Goal: Information Seeking & Learning: Compare options

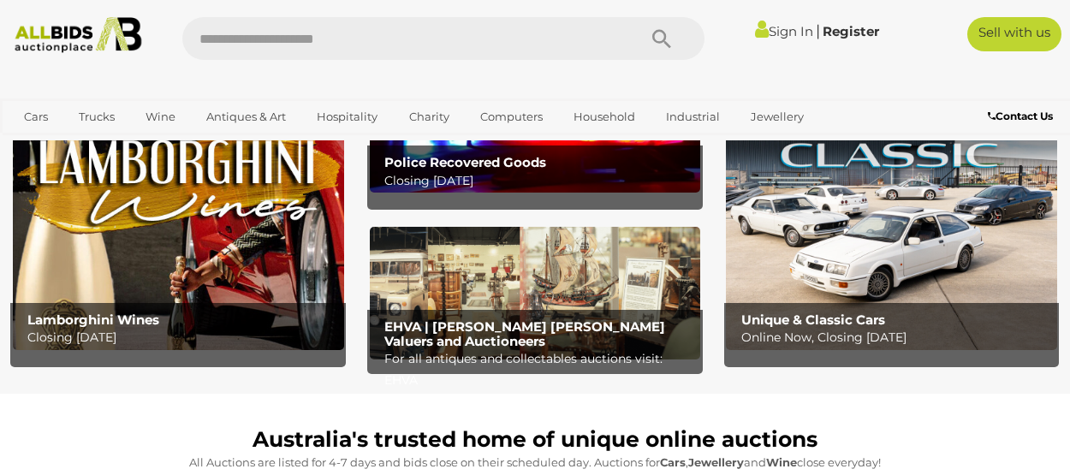
scroll to position [86, 0]
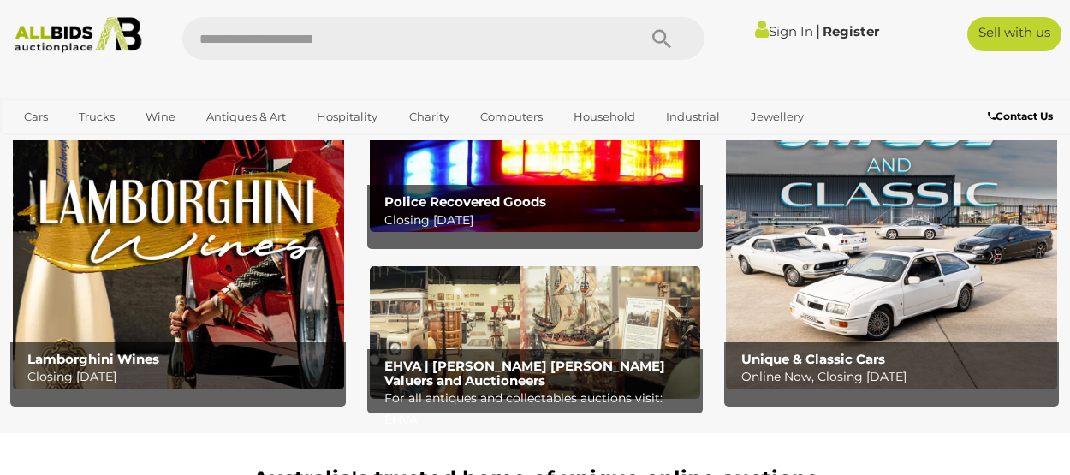
click at [226, 241] on img at bounding box center [178, 244] width 331 height 290
click at [0, 0] on link "View All Hospitality Auctions" at bounding box center [0, 0] width 0 height 0
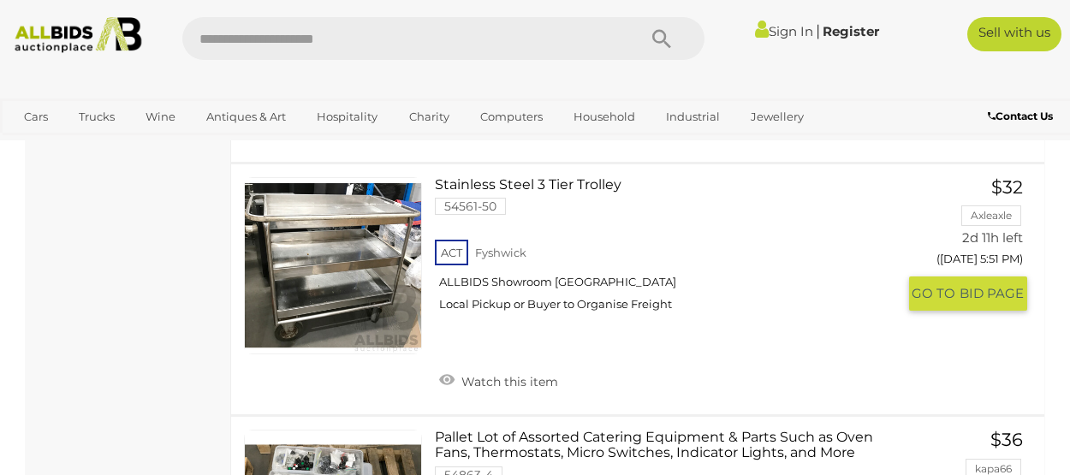
scroll to position [1626, 0]
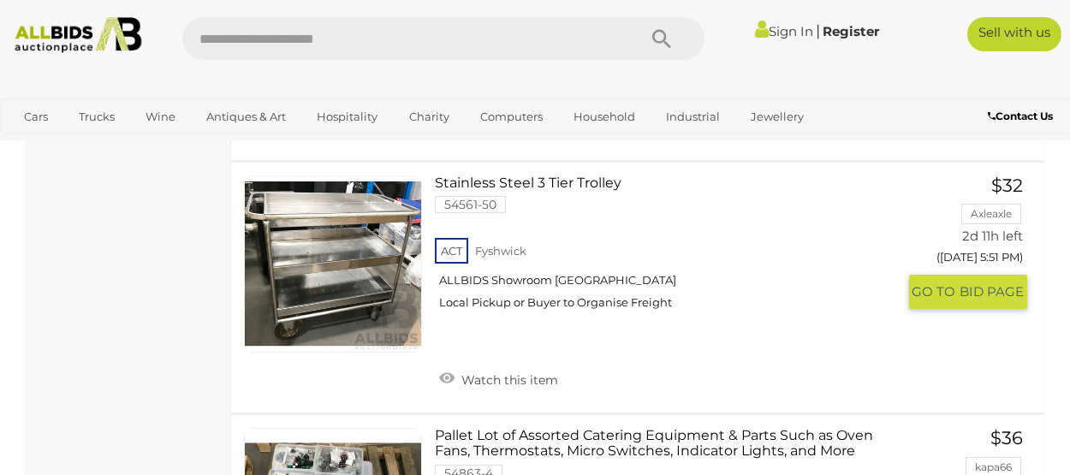
click at [335, 262] on link at bounding box center [333, 264] width 178 height 178
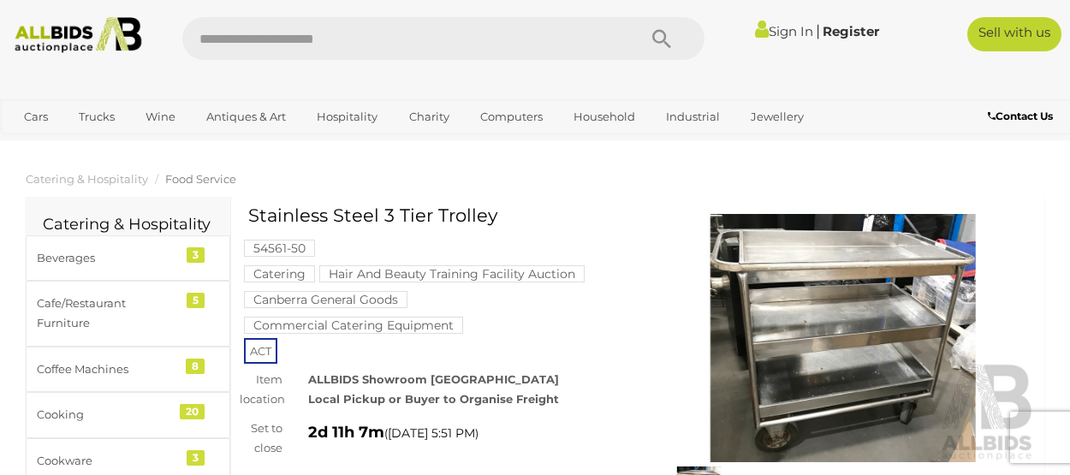
click at [871, 294] on img at bounding box center [843, 338] width 385 height 248
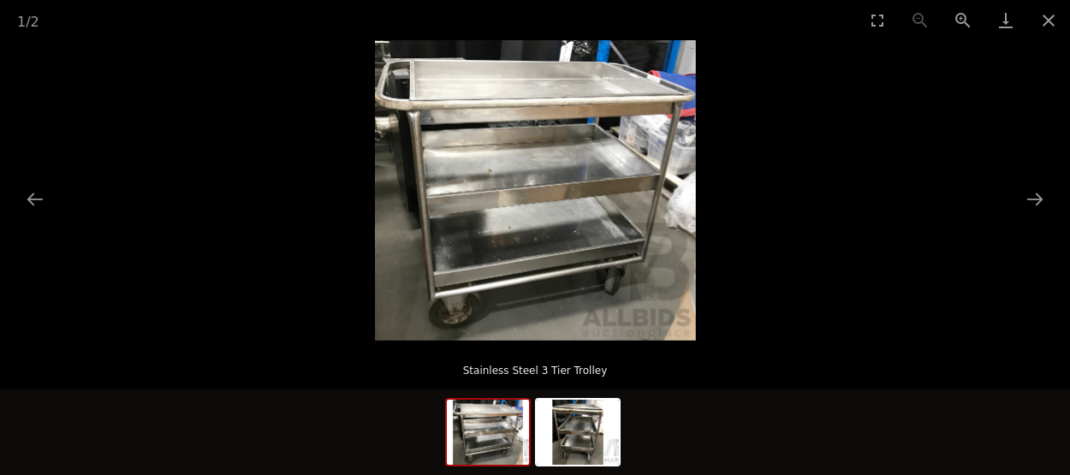
click at [959, 18] on button "Zoom in" at bounding box center [963, 20] width 43 height 40
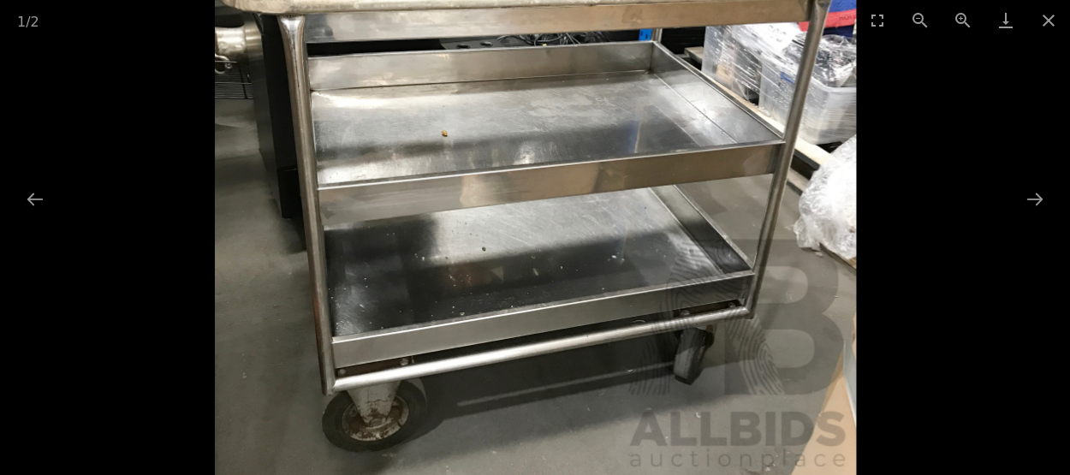
click at [959, 18] on button "Zoom in" at bounding box center [963, 20] width 43 height 40
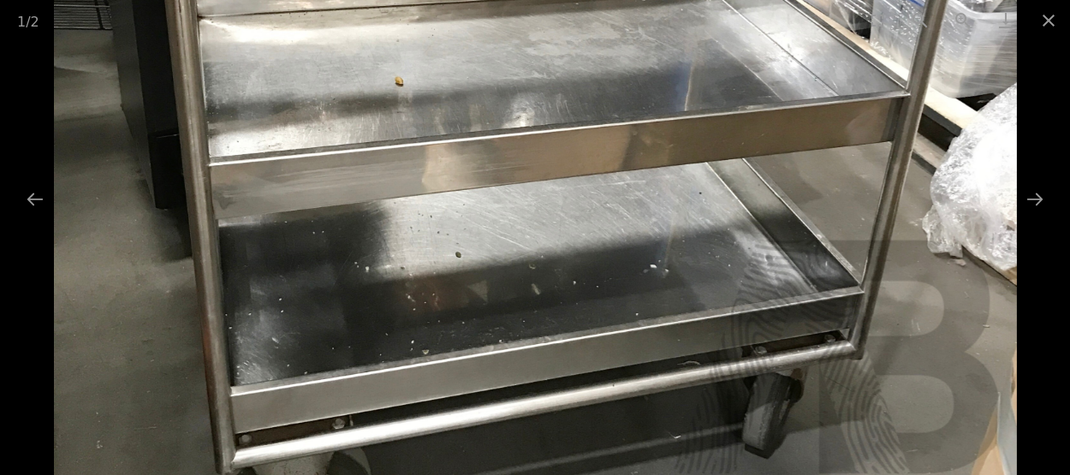
click at [959, 18] on button "Zoom in" at bounding box center [963, 20] width 43 height 40
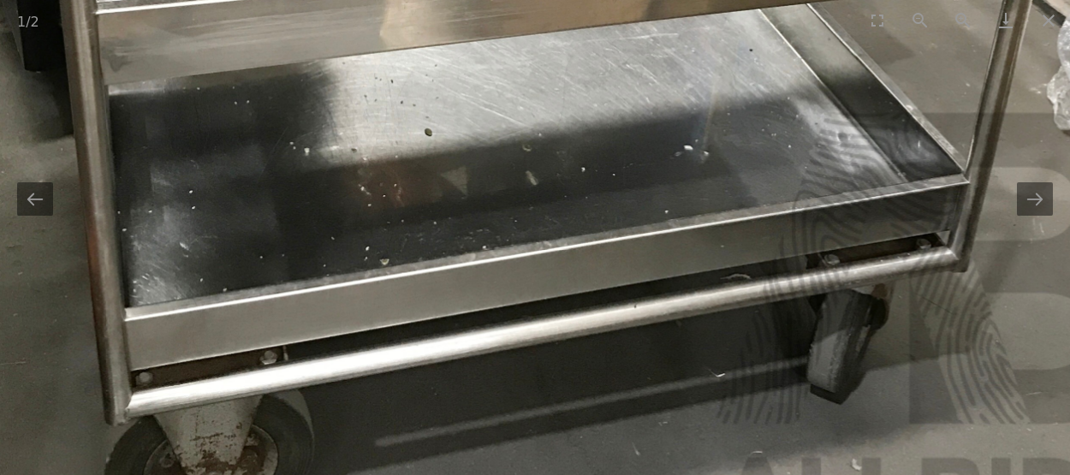
drag, startPoint x: 788, startPoint y: 133, endPoint x: 783, endPoint y: -3, distance: 136.2
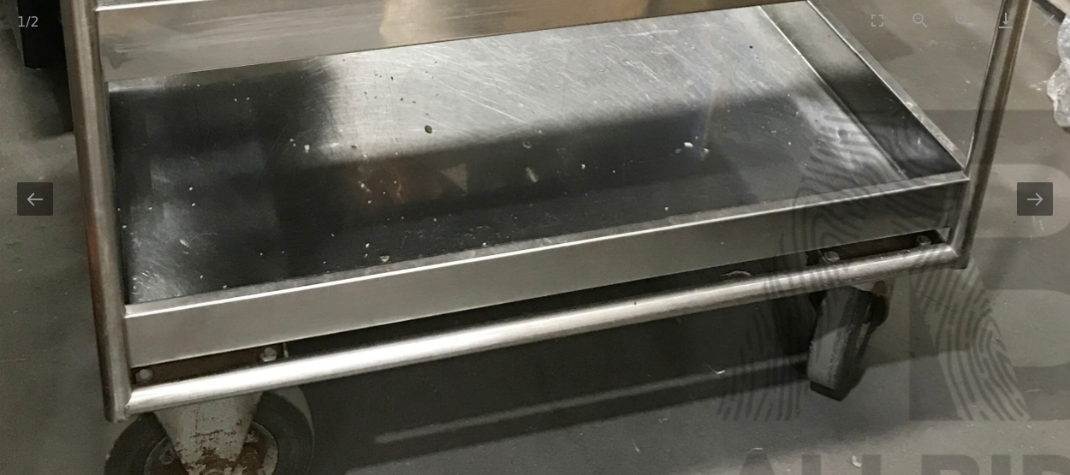
click at [1039, 208] on button "Next slide" at bounding box center [1035, 198] width 36 height 33
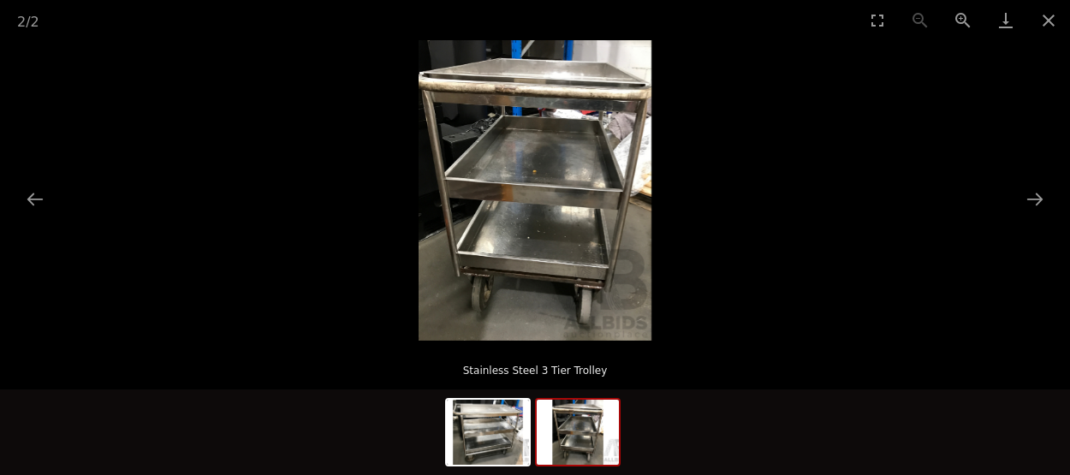
click at [1039, 208] on button "Next slide" at bounding box center [1035, 198] width 36 height 33
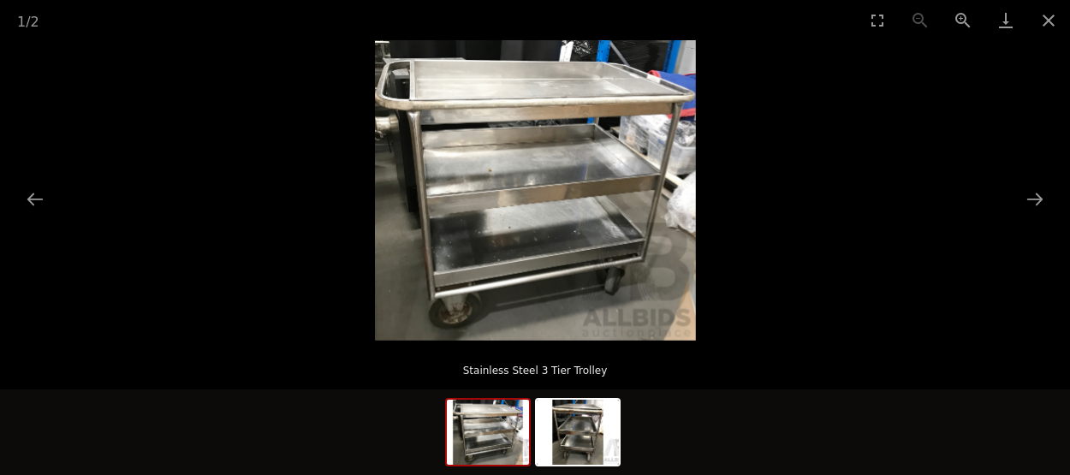
click at [589, 433] on img at bounding box center [578, 432] width 82 height 65
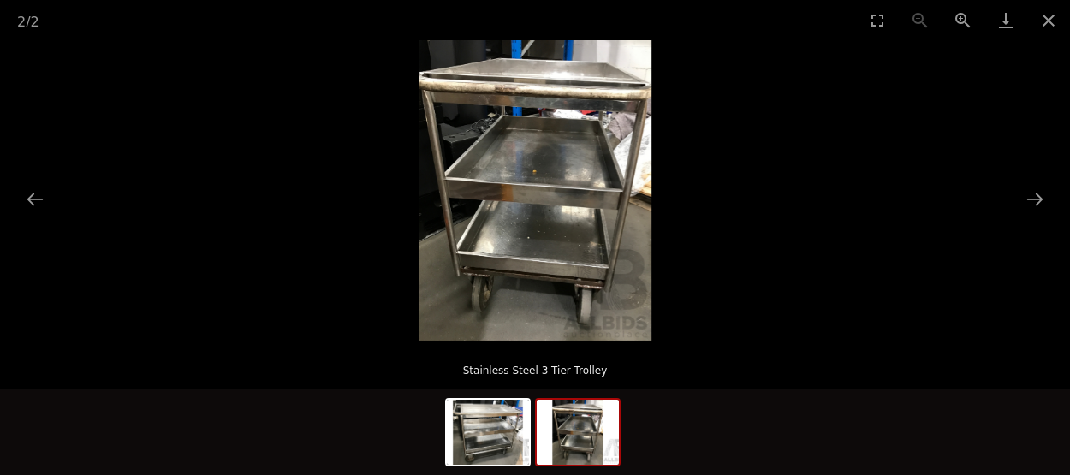
click at [1050, 21] on button "Close gallery" at bounding box center [1048, 20] width 43 height 40
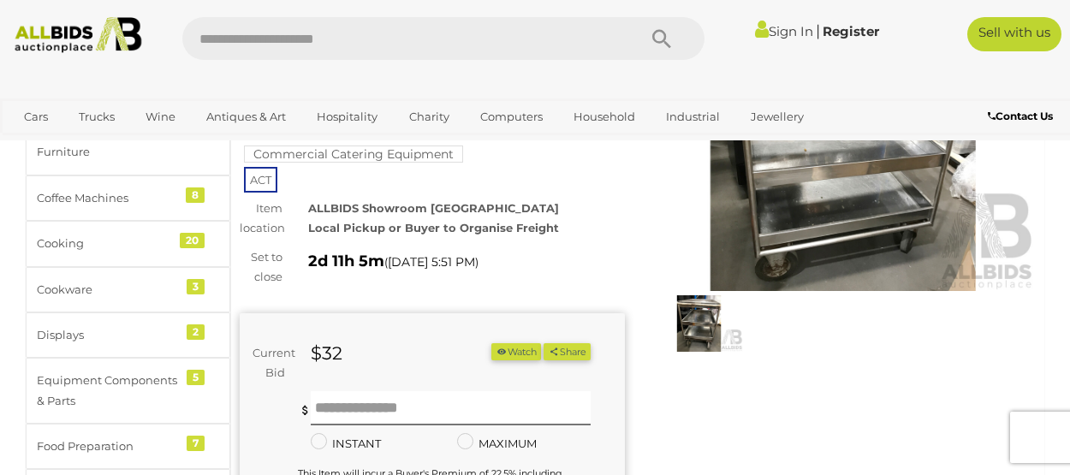
scroll to position [86, 0]
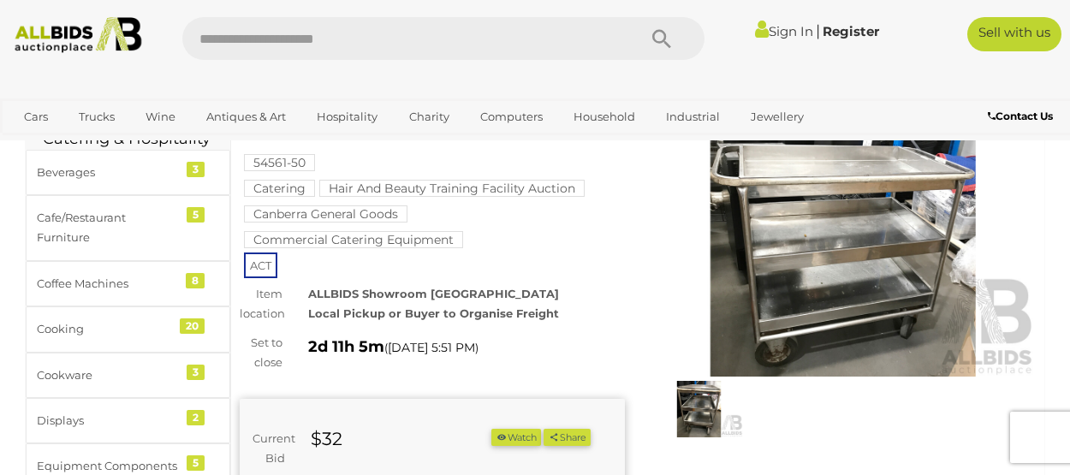
click at [806, 259] on img at bounding box center [843, 252] width 385 height 248
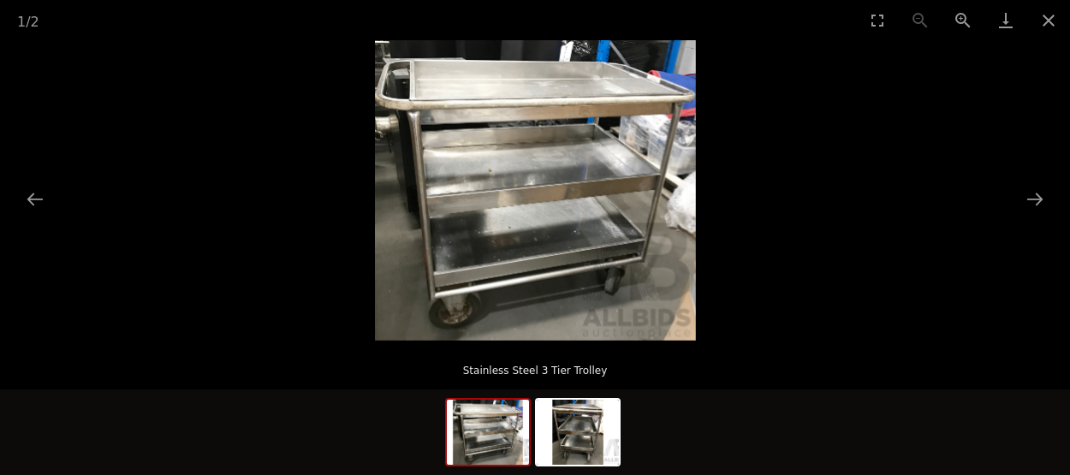
click at [952, 20] on button "Zoom in" at bounding box center [963, 20] width 43 height 40
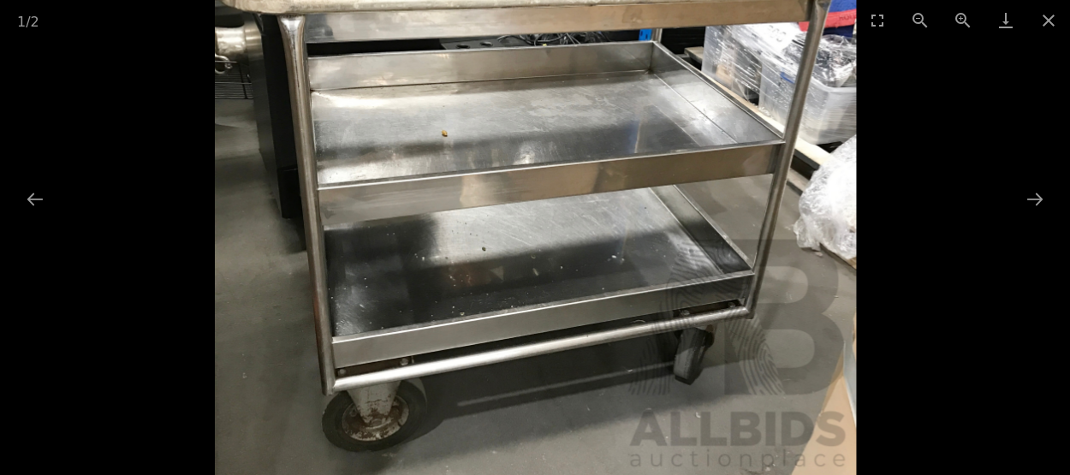
click at [951, 20] on button "Zoom in" at bounding box center [963, 20] width 43 height 40
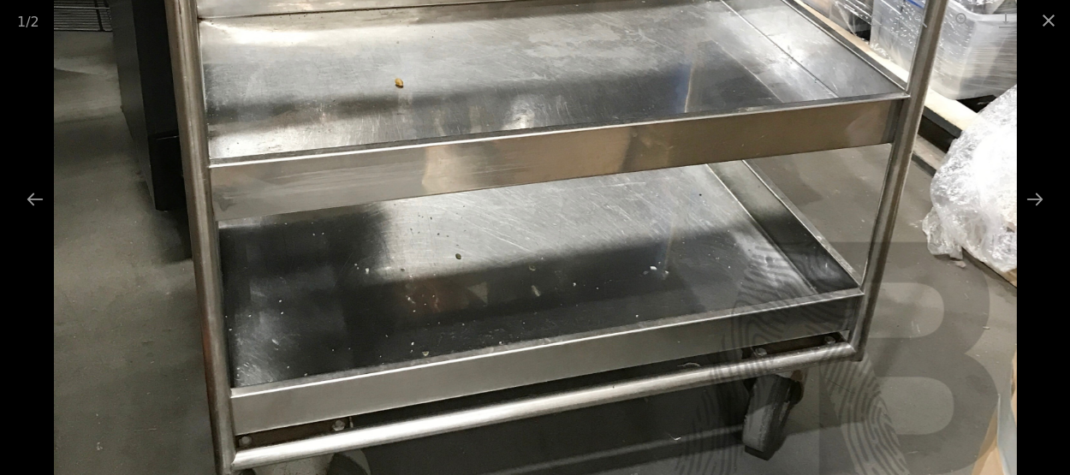
drag, startPoint x: 786, startPoint y: 270, endPoint x: 764, endPoint y: 275, distance: 22.8
click at [764, 275] on img at bounding box center [535, 144] width 962 height 901
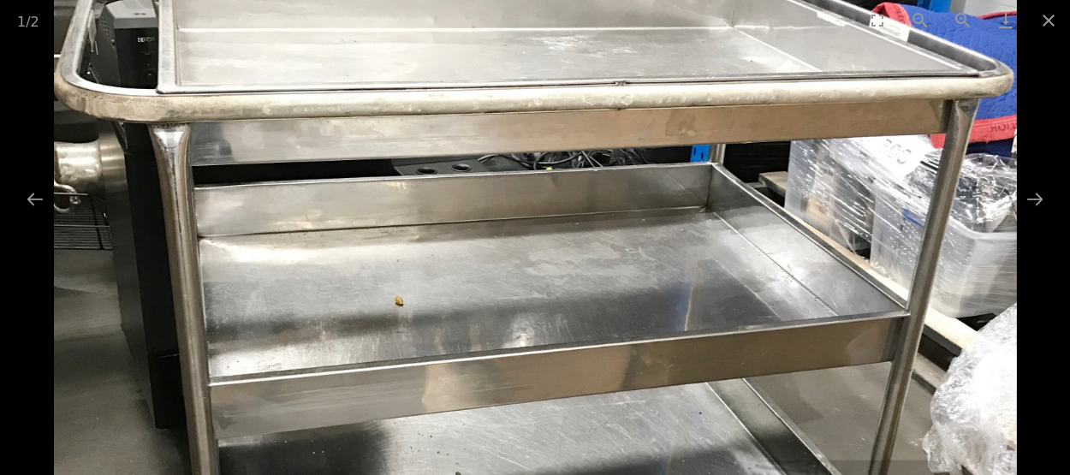
drag, startPoint x: 726, startPoint y: 202, endPoint x: 638, endPoint y: 388, distance: 205.6
click at [638, 388] on img at bounding box center [535, 363] width 962 height 901
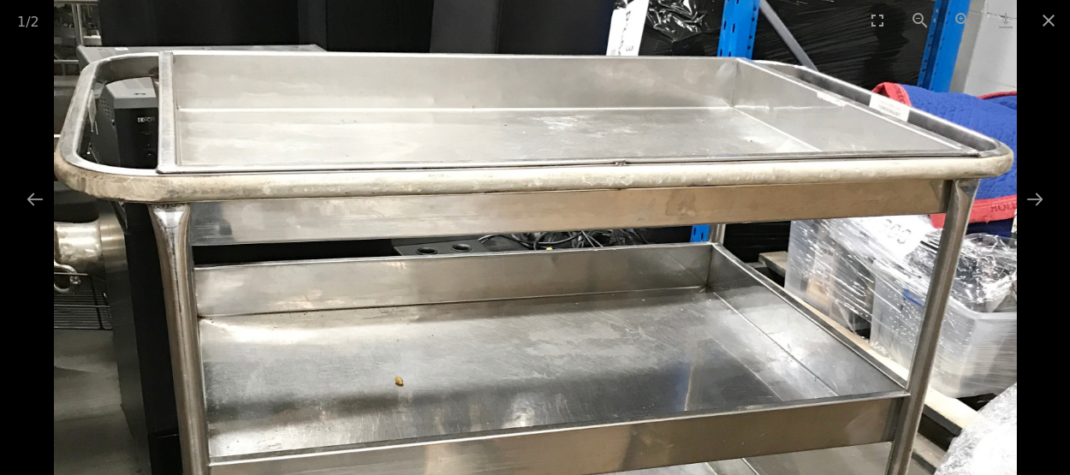
drag, startPoint x: 643, startPoint y: 321, endPoint x: 632, endPoint y: 383, distance: 62.6
click at [632, 383] on img at bounding box center [535, 442] width 962 height 901
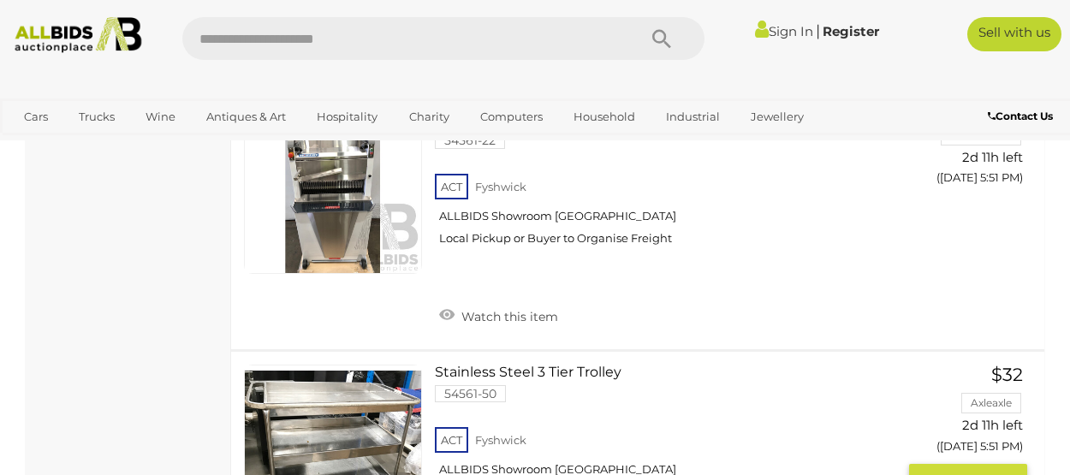
scroll to position [1710, 0]
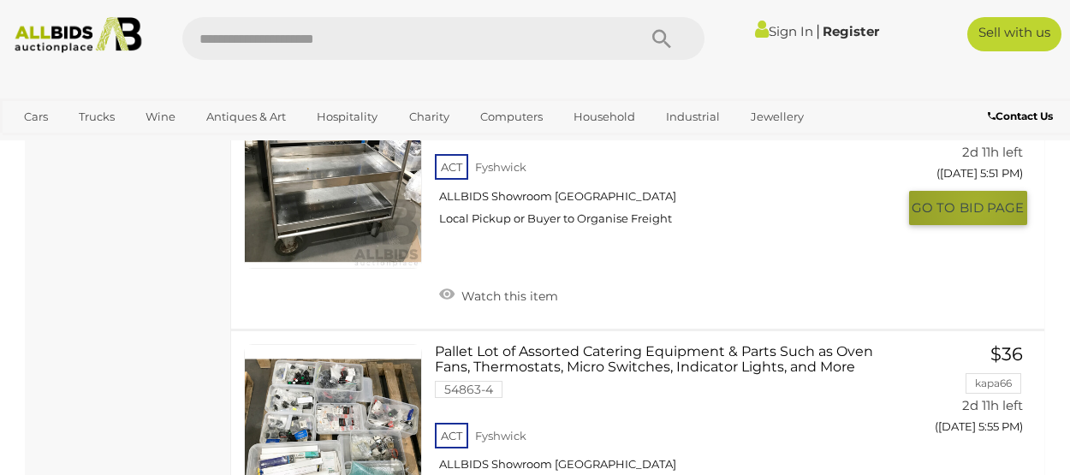
click at [978, 217] on span "BID PAGE" at bounding box center [992, 207] width 64 height 17
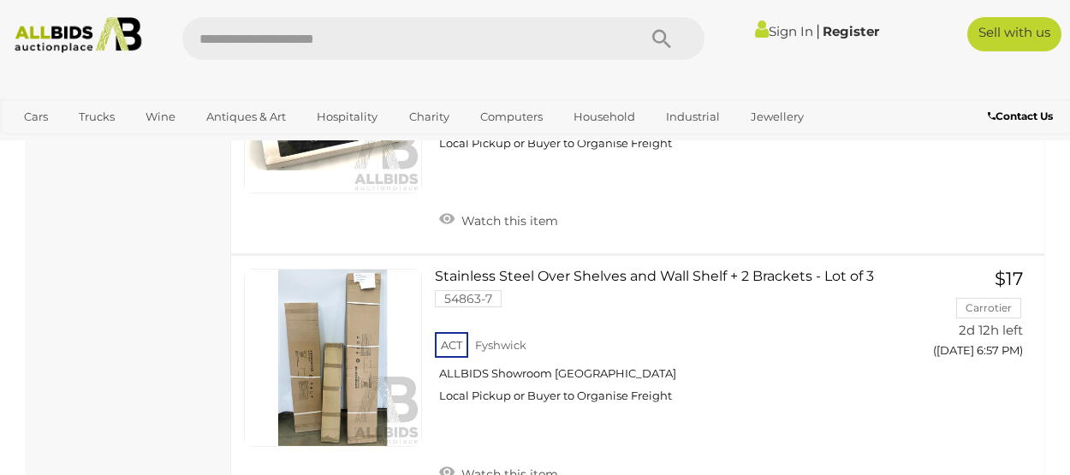
scroll to position [7360, 0]
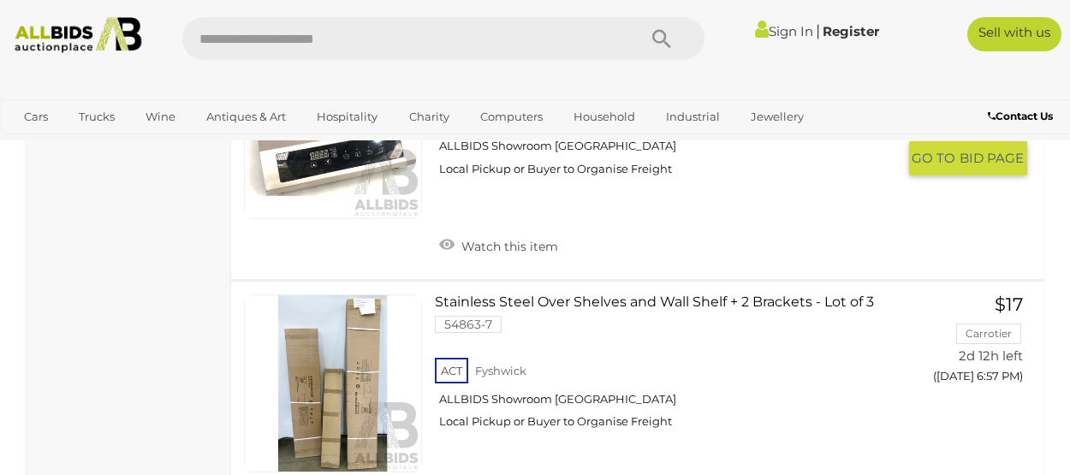
click at [354, 219] on link at bounding box center [333, 130] width 178 height 178
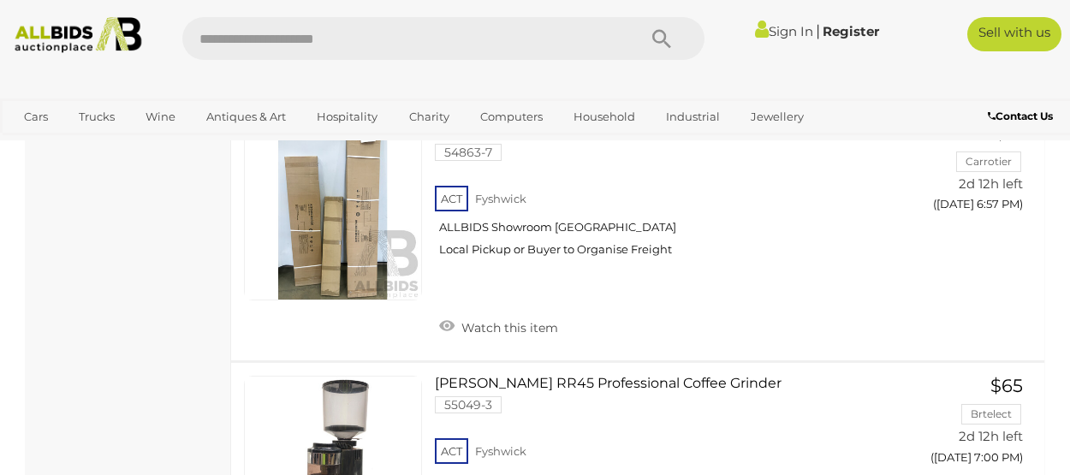
scroll to position [7569, 0]
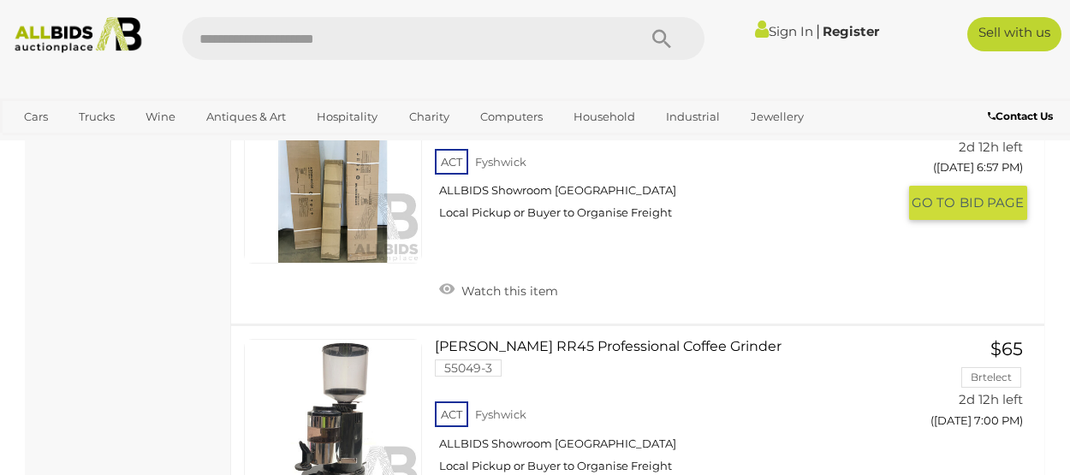
click at [354, 264] on link at bounding box center [333, 175] width 178 height 178
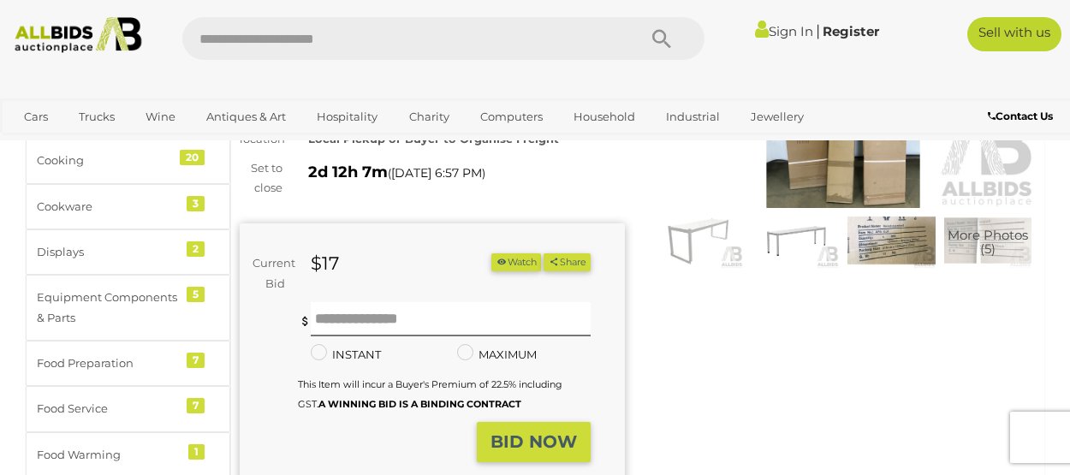
scroll to position [257, 0]
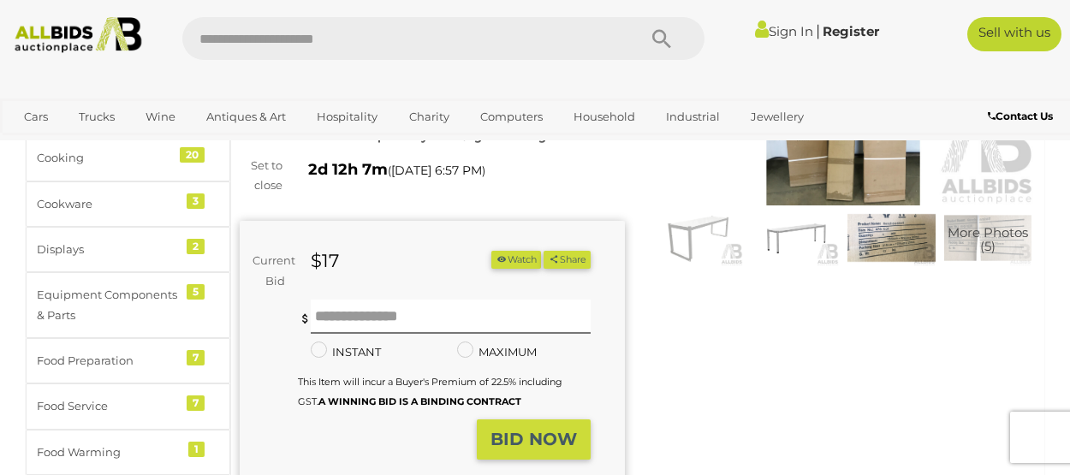
click at [883, 232] on img at bounding box center [891, 238] width 88 height 56
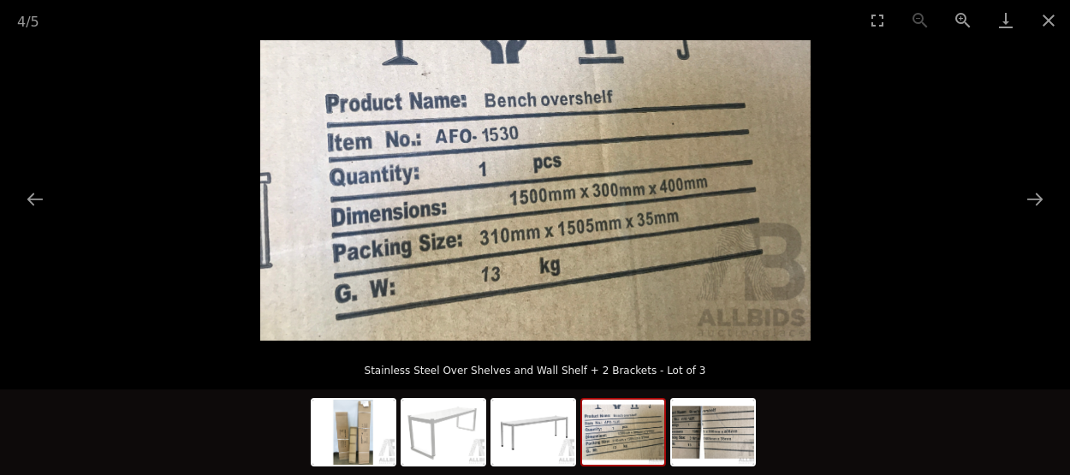
scroll to position [342, 0]
click at [728, 434] on img at bounding box center [713, 432] width 82 height 65
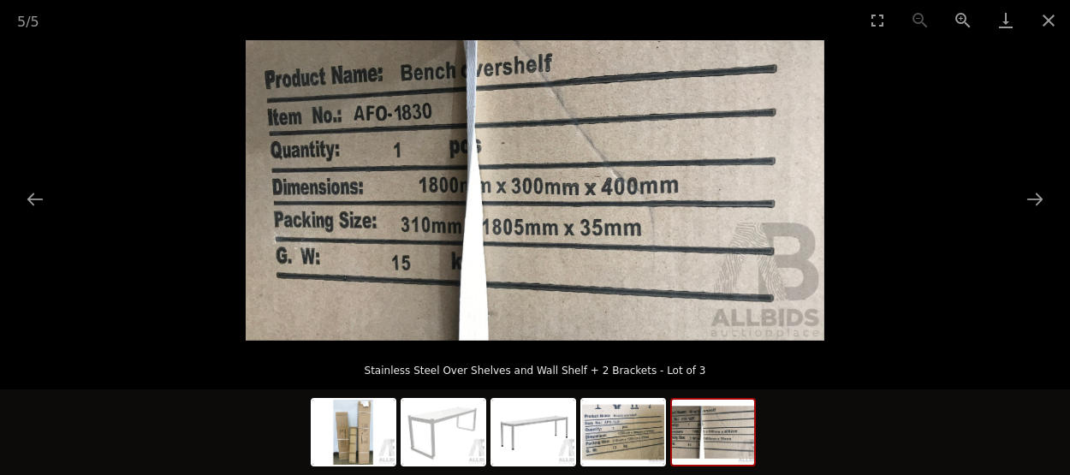
scroll to position [770, 0]
click at [635, 444] on img at bounding box center [623, 432] width 82 height 65
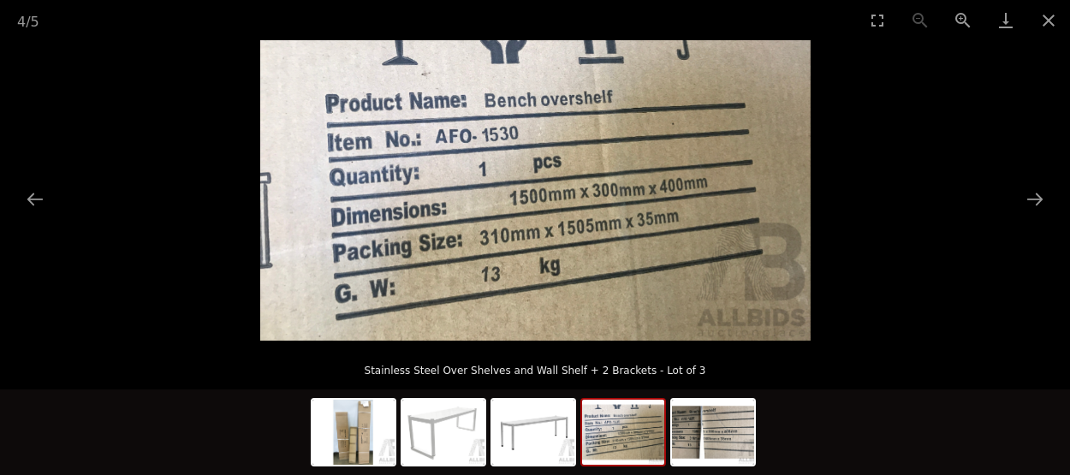
click at [712, 433] on img at bounding box center [713, 432] width 82 height 65
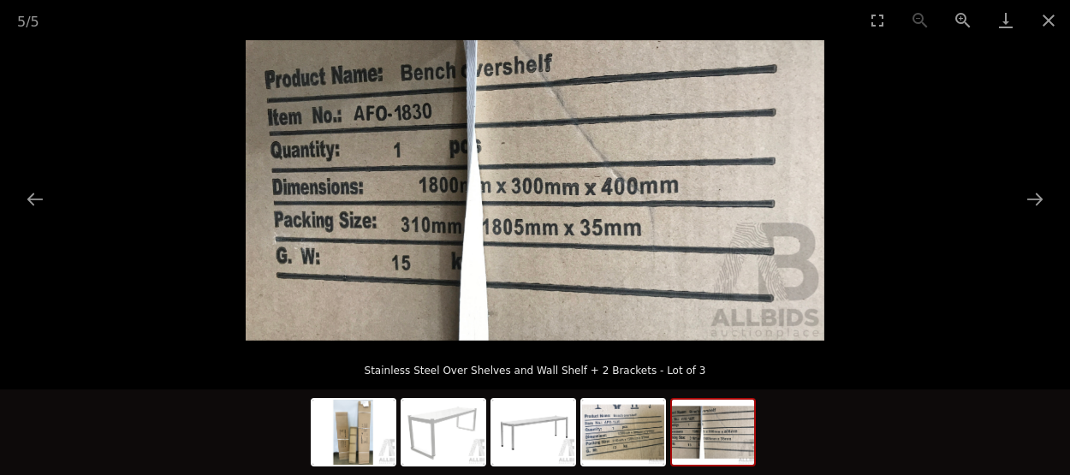
click at [712, 433] on img at bounding box center [713, 432] width 82 height 65
click at [1039, 197] on button "Next slide" at bounding box center [1035, 198] width 36 height 33
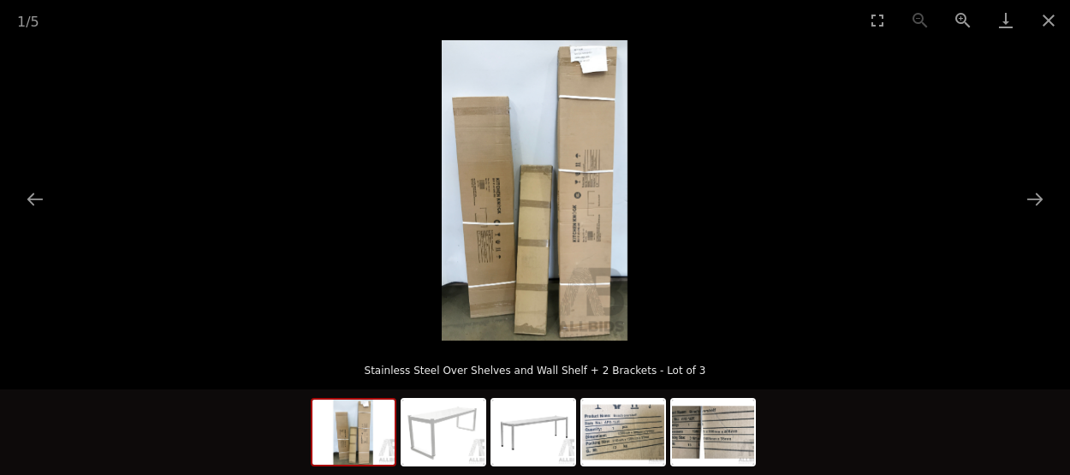
click at [666, 209] on picture at bounding box center [535, 190] width 1070 height 300
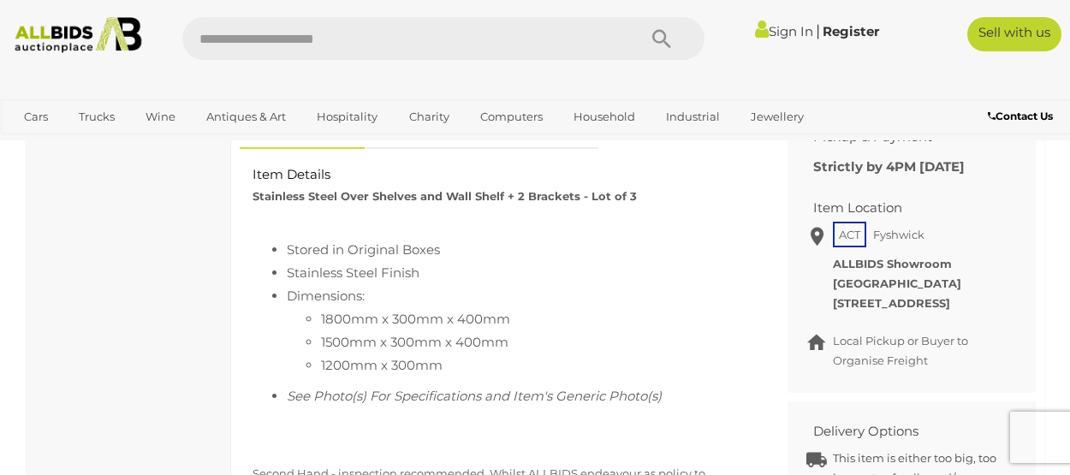
scroll to position [257, 0]
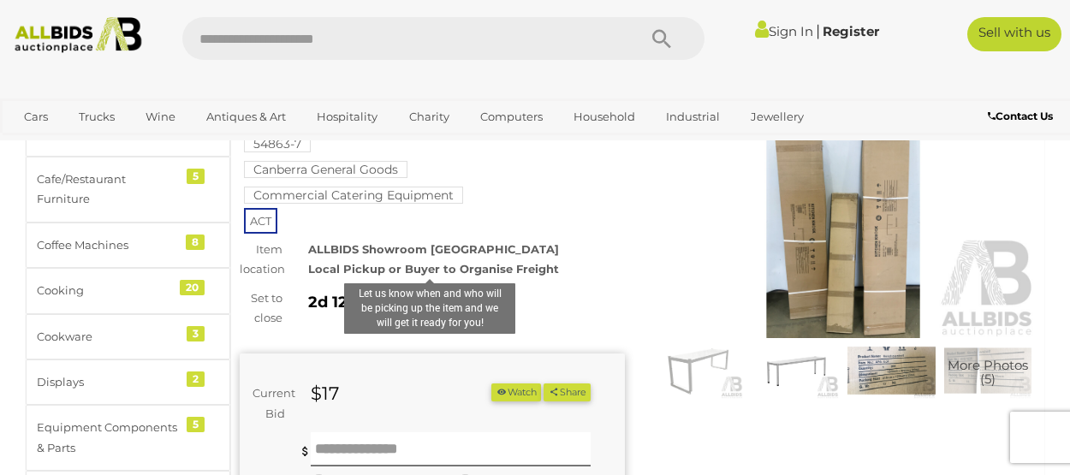
scroll to position [86, 0]
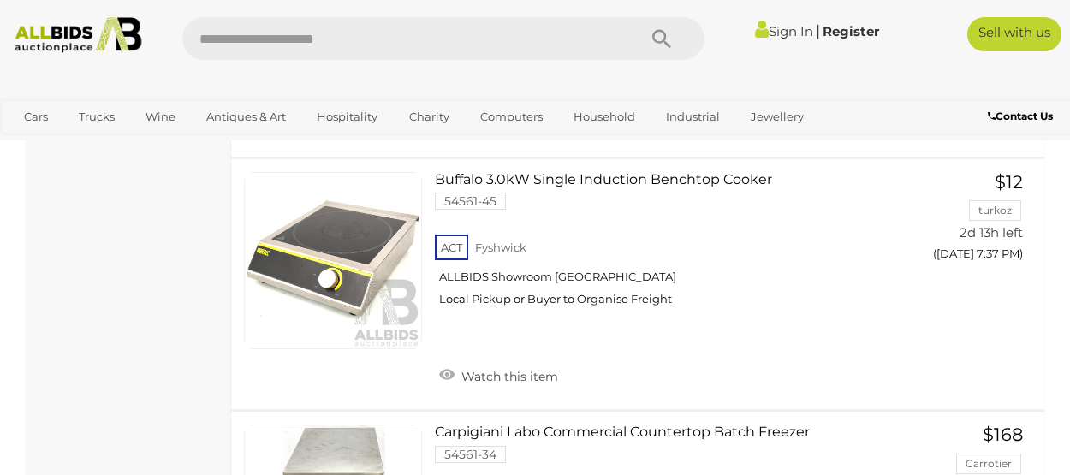
scroll to position [10942, 0]
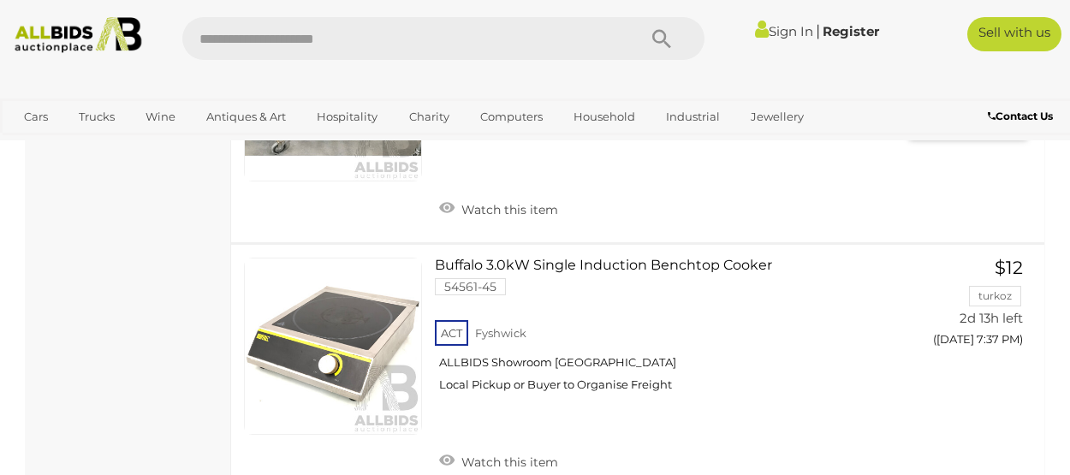
click at [343, 182] on link at bounding box center [333, 93] width 178 height 178
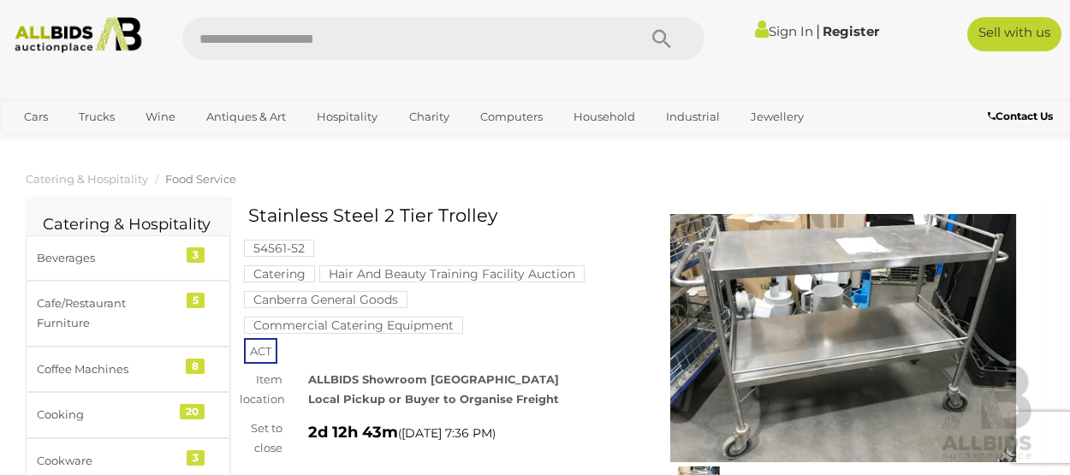
click at [777, 326] on img at bounding box center [843, 338] width 385 height 248
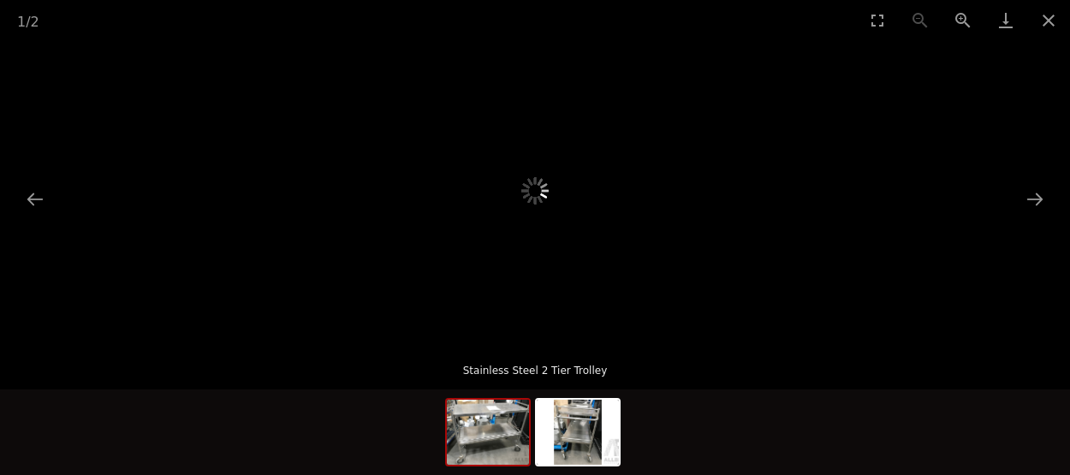
scroll to position [171, 0]
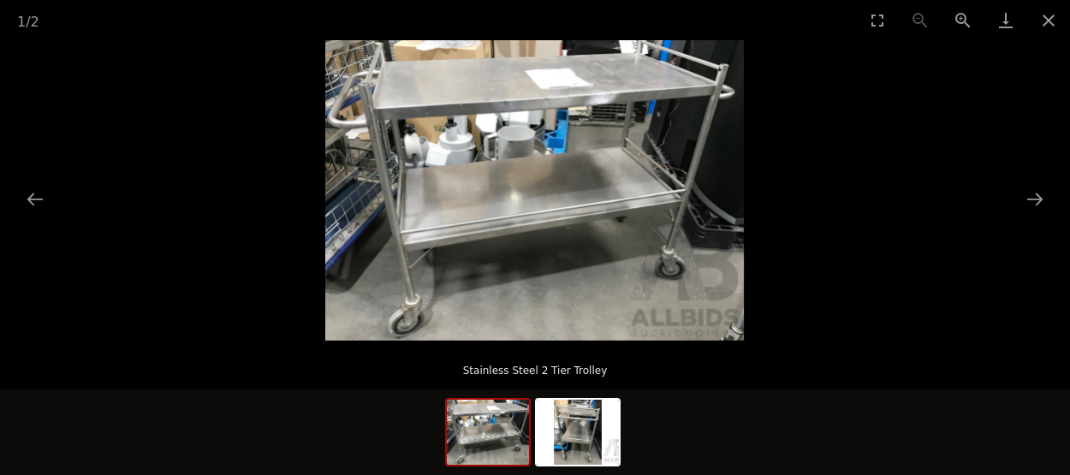
click at [964, 18] on button "Zoom in" at bounding box center [963, 20] width 43 height 40
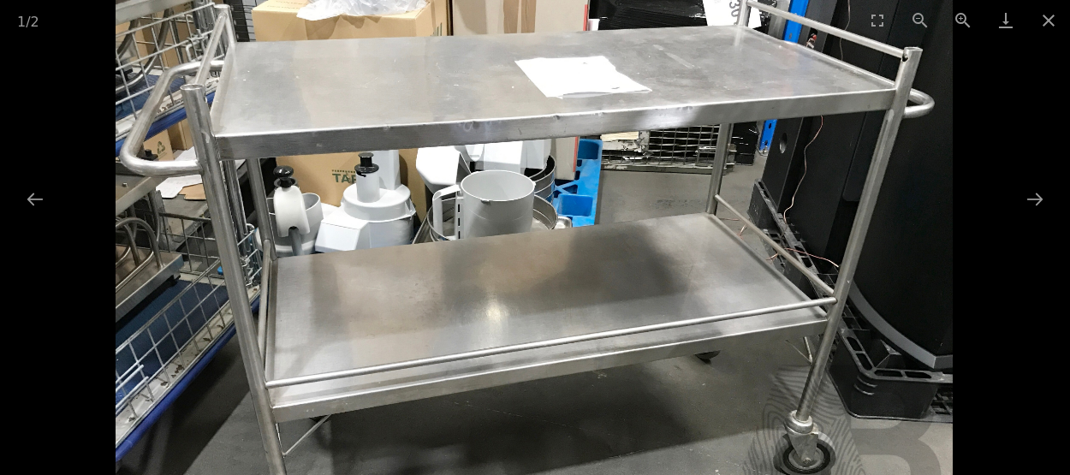
click at [962, 23] on button "Zoom in" at bounding box center [963, 20] width 43 height 40
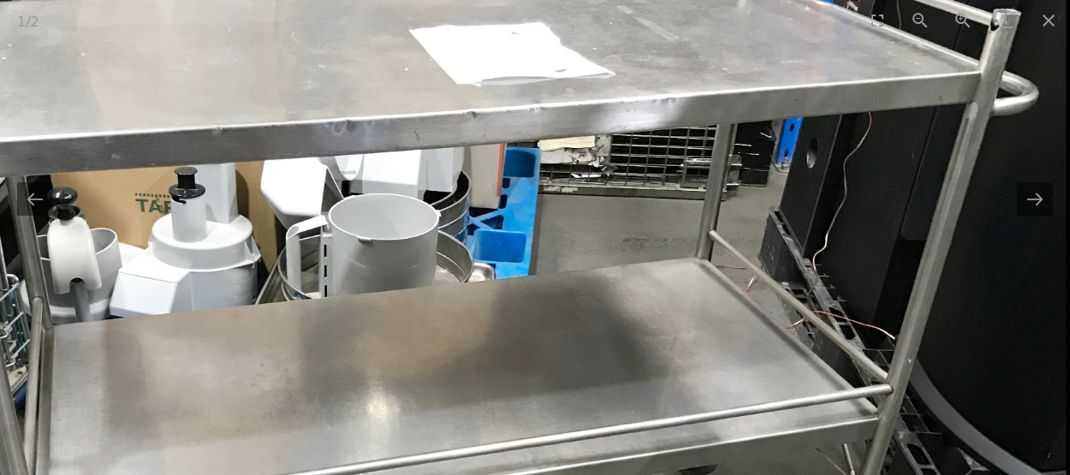
scroll to position [0, 0]
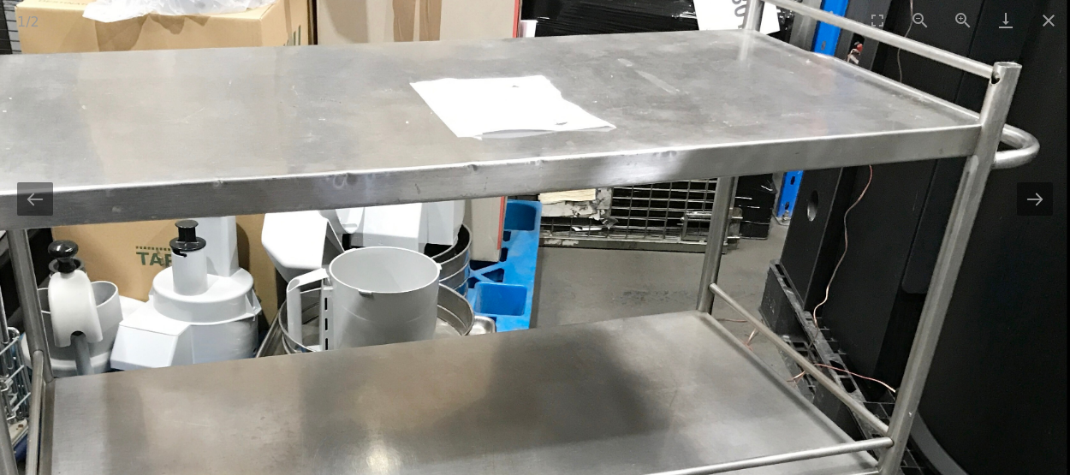
drag, startPoint x: 709, startPoint y: 290, endPoint x: 621, endPoint y: 275, distance: 89.5
click at [615, 280] on img at bounding box center [440, 441] width 1257 height 901
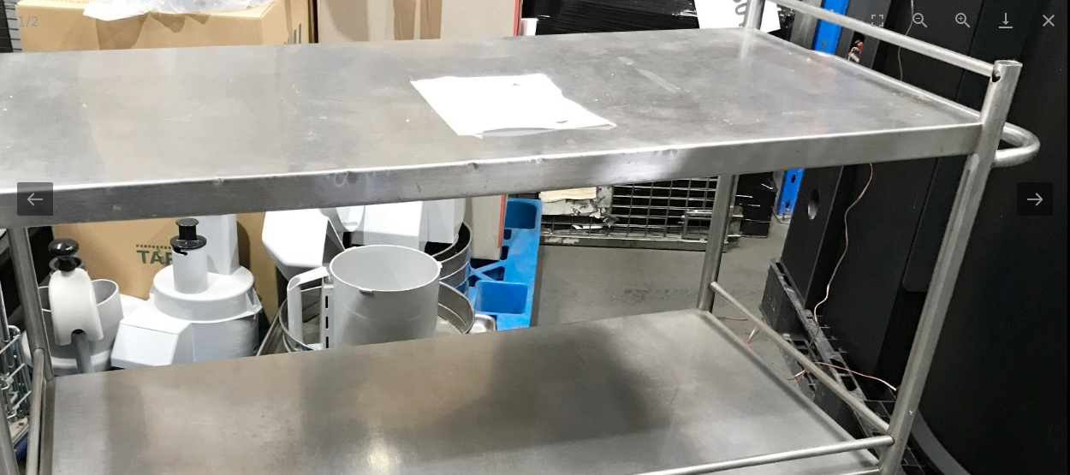
click at [1048, 21] on button "Close gallery" at bounding box center [1048, 20] width 43 height 40
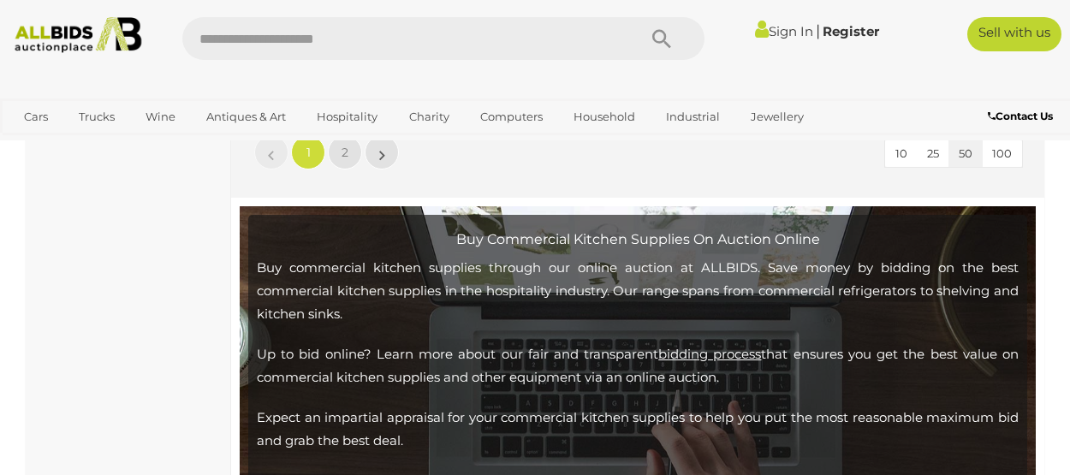
scroll to position [13448, 0]
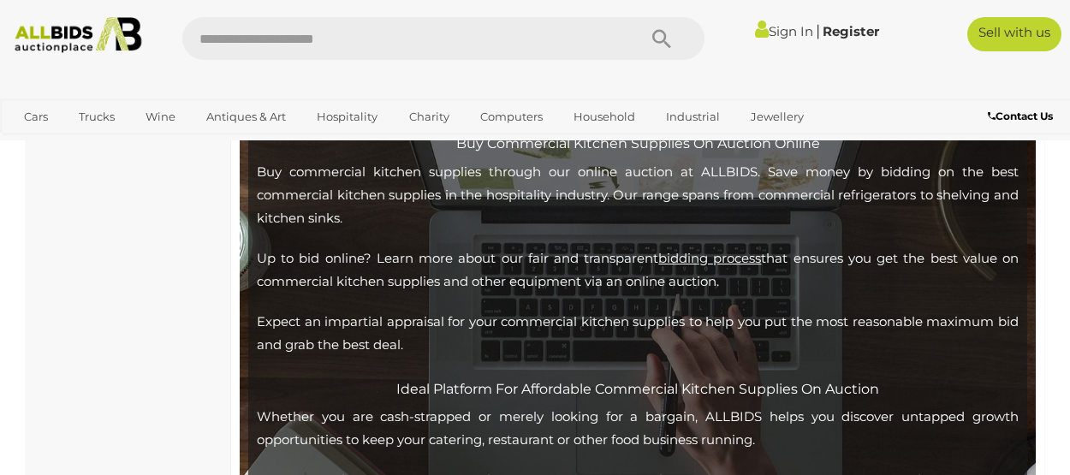
click at [351, 74] on link "2" at bounding box center [345, 56] width 34 height 34
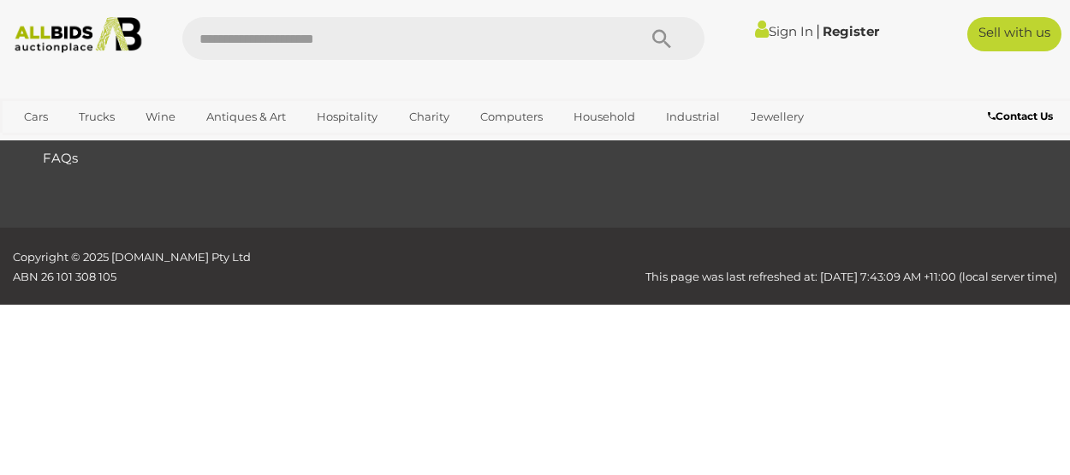
scroll to position [574, 0]
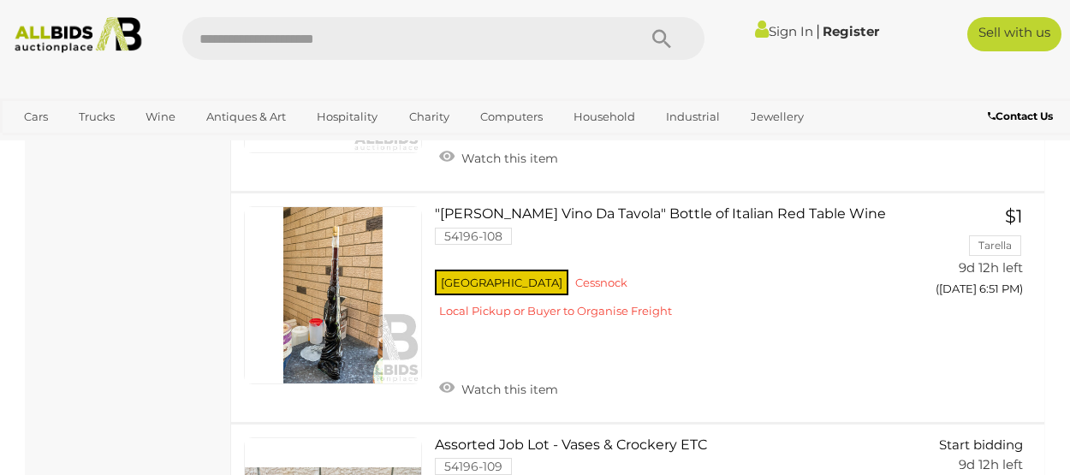
scroll to position [1344, 0]
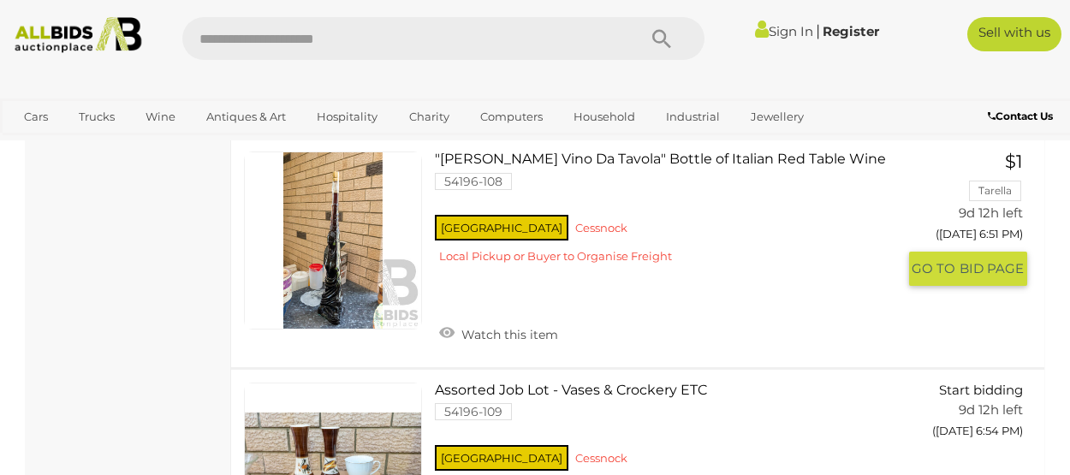
click at [337, 242] on link at bounding box center [333, 241] width 178 height 178
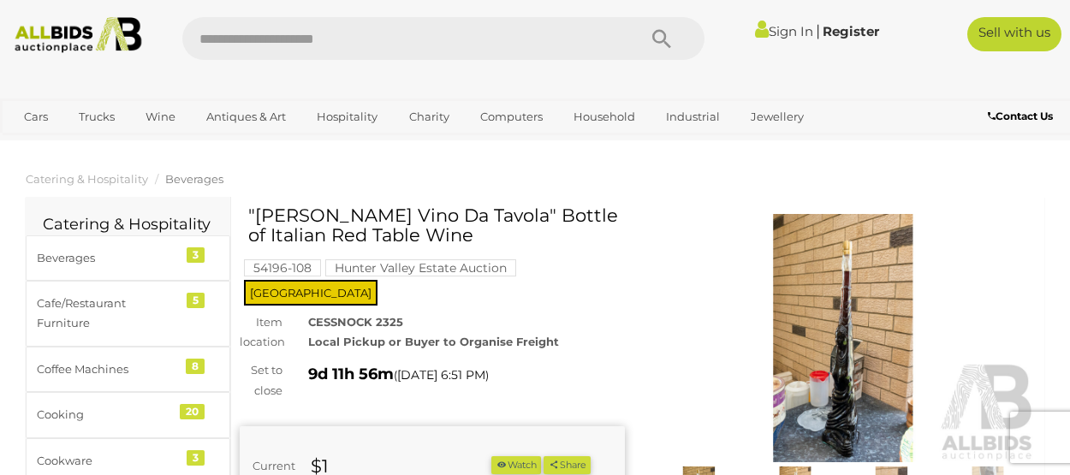
click at [837, 336] on img at bounding box center [843, 338] width 385 height 248
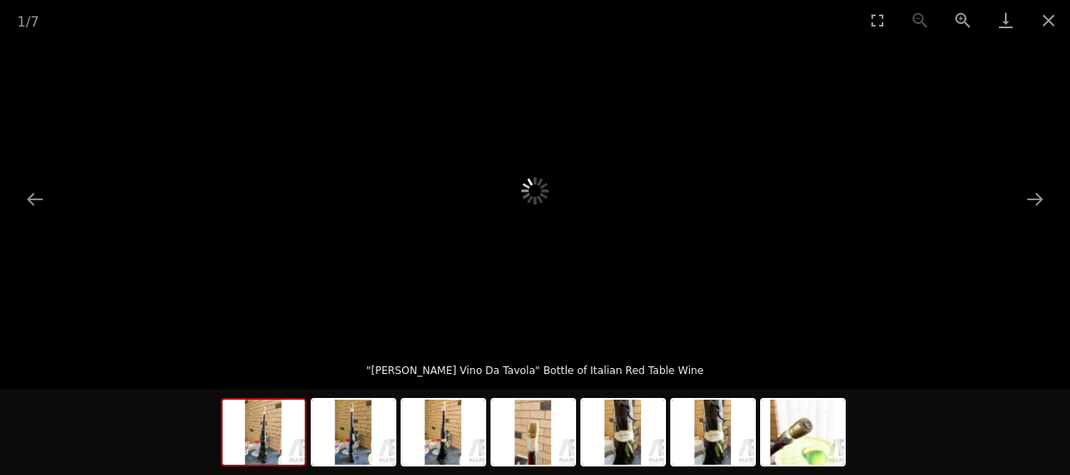
scroll to position [257, 0]
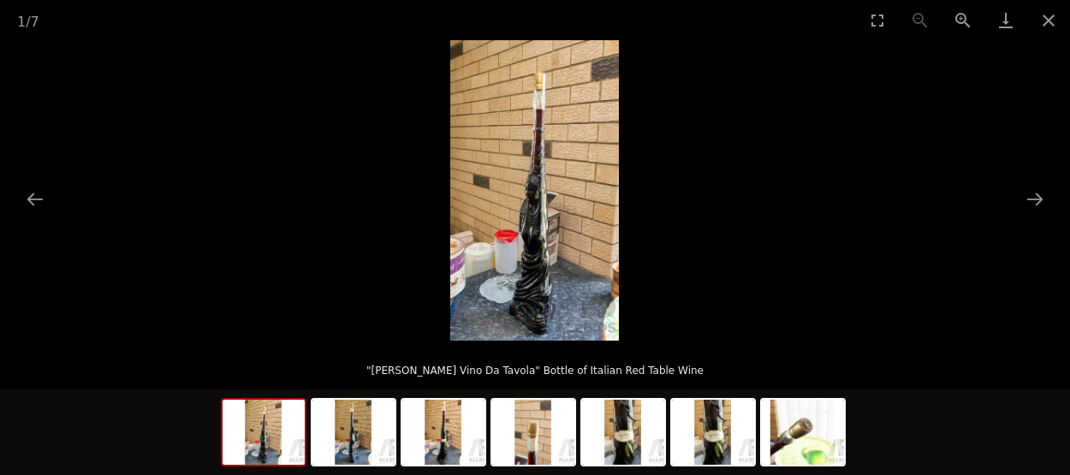
click at [962, 18] on button "Zoom in" at bounding box center [963, 20] width 43 height 40
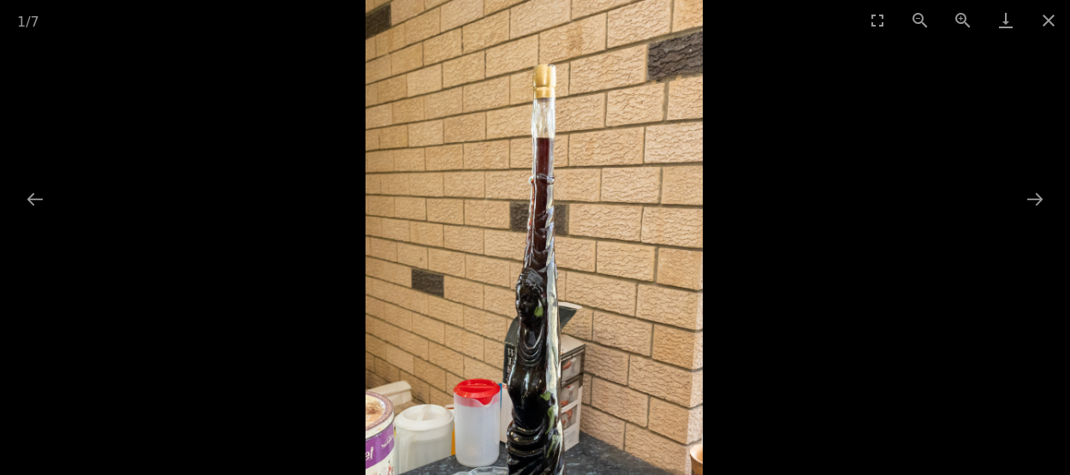
click at [962, 18] on button "Zoom in" at bounding box center [963, 20] width 43 height 40
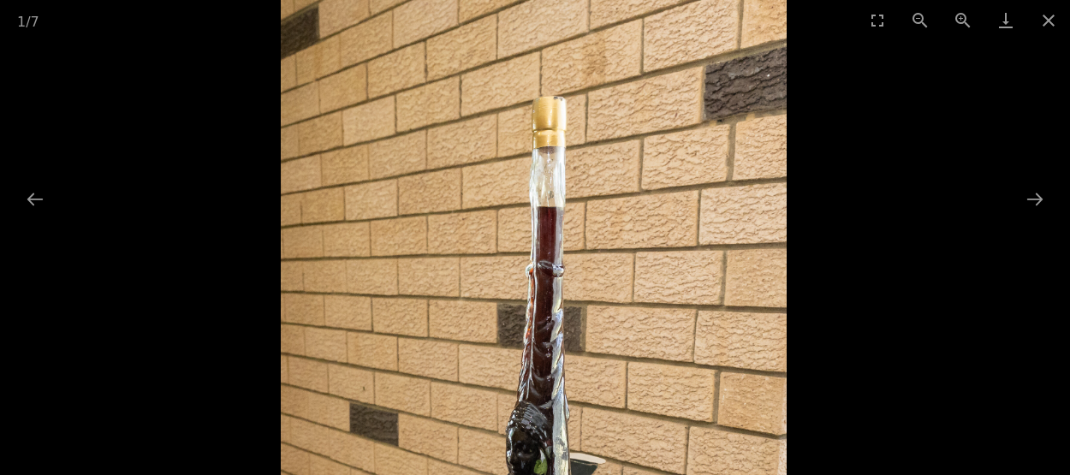
scroll to position [428, 0]
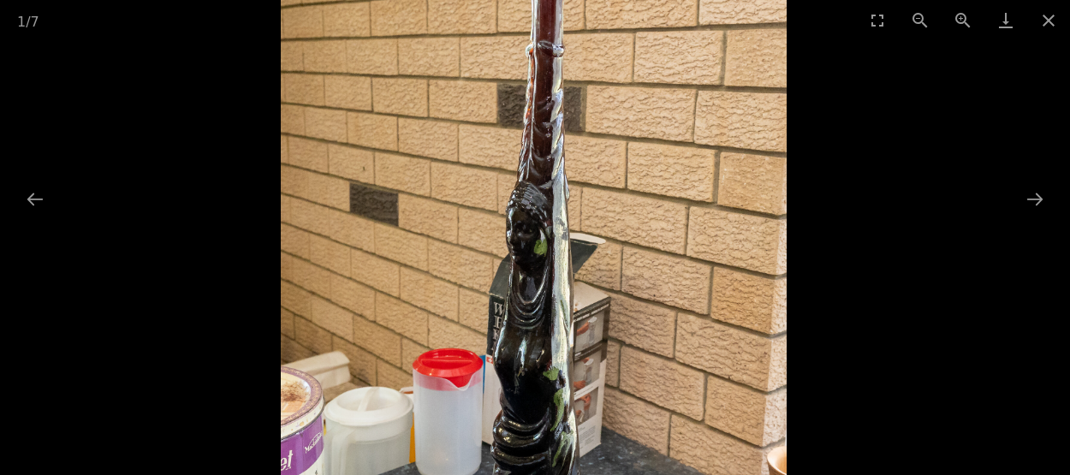
drag, startPoint x: 663, startPoint y: 262, endPoint x: 717, endPoint y: 42, distance: 226.3
click at [717, 42] on img at bounding box center [534, 230] width 507 height 901
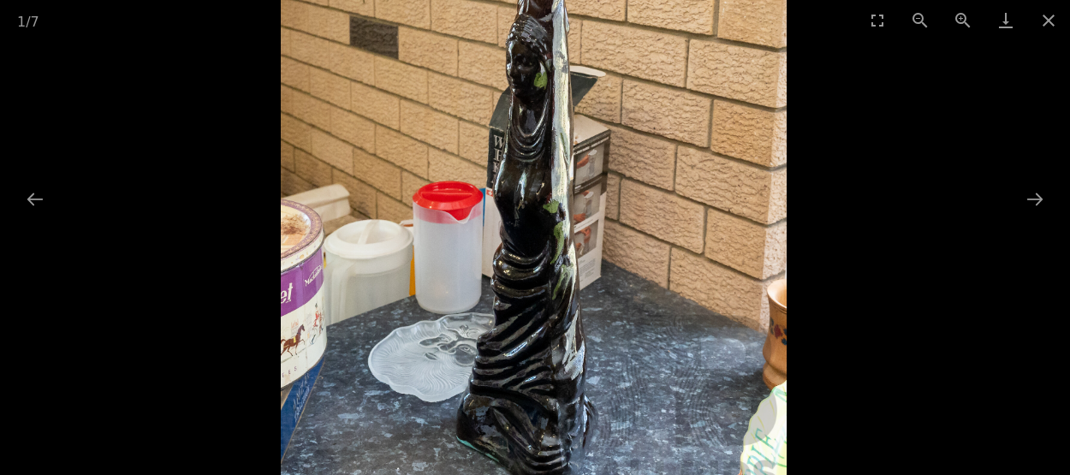
drag, startPoint x: 656, startPoint y: 231, endPoint x: 661, endPoint y: 140, distance: 91.7
click at [669, 138] on img at bounding box center [534, 63] width 507 height 901
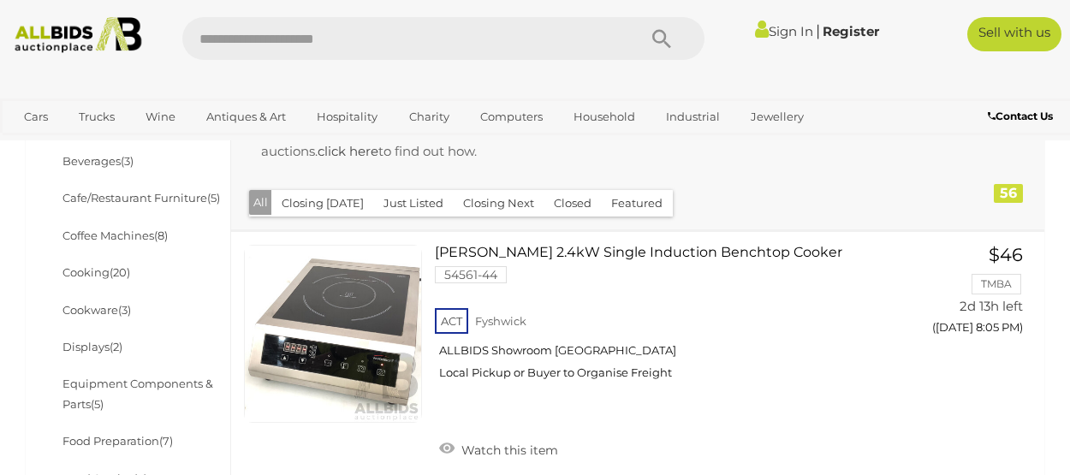
scroll to position [171, 0]
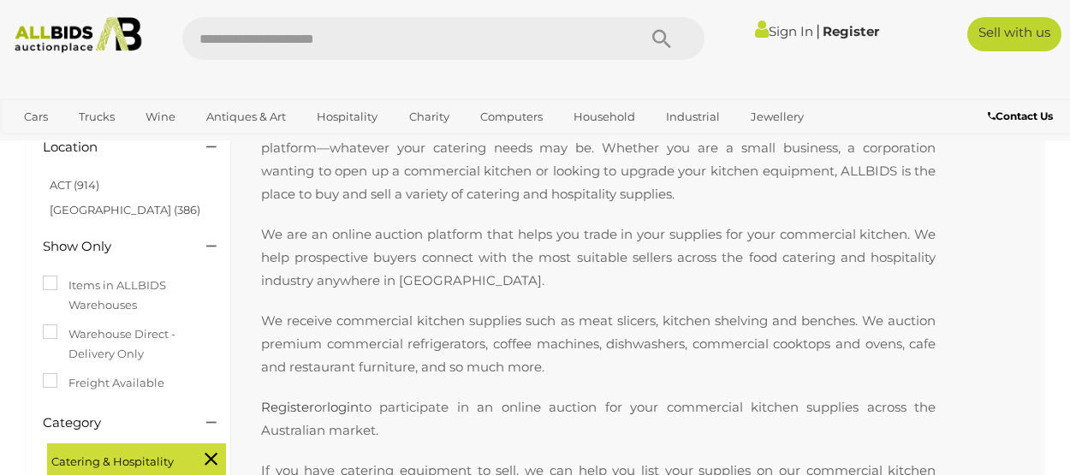
scroll to position [574, 0]
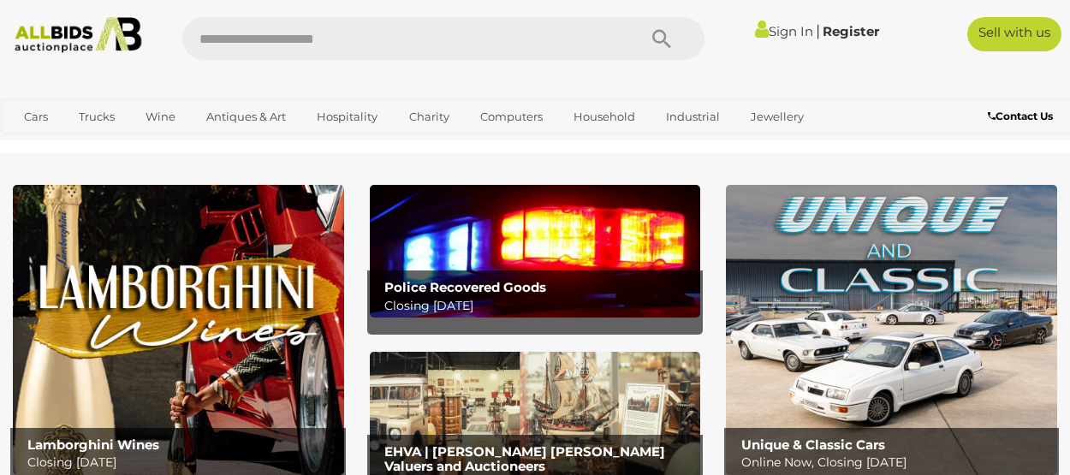
scroll to position [86, 0]
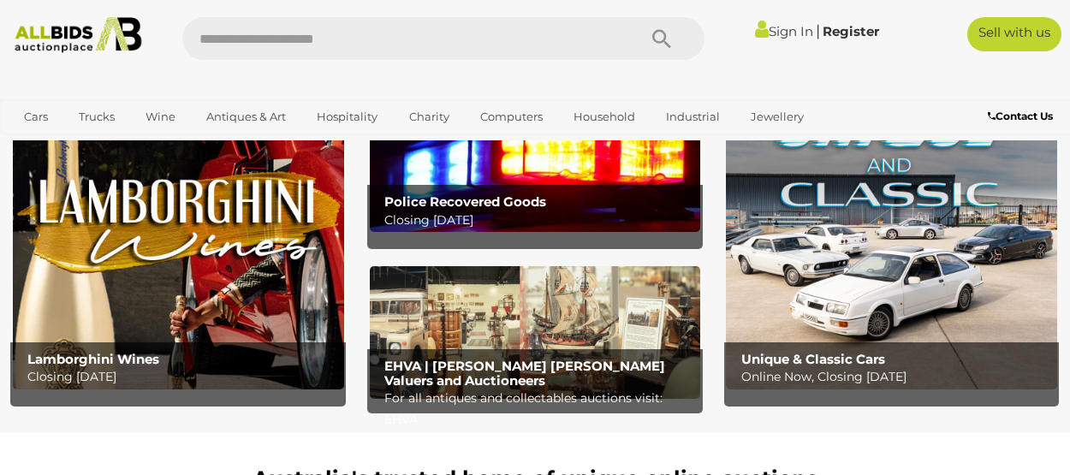
click at [906, 246] on img at bounding box center [891, 244] width 331 height 290
